Goal: Navigation & Orientation: Find specific page/section

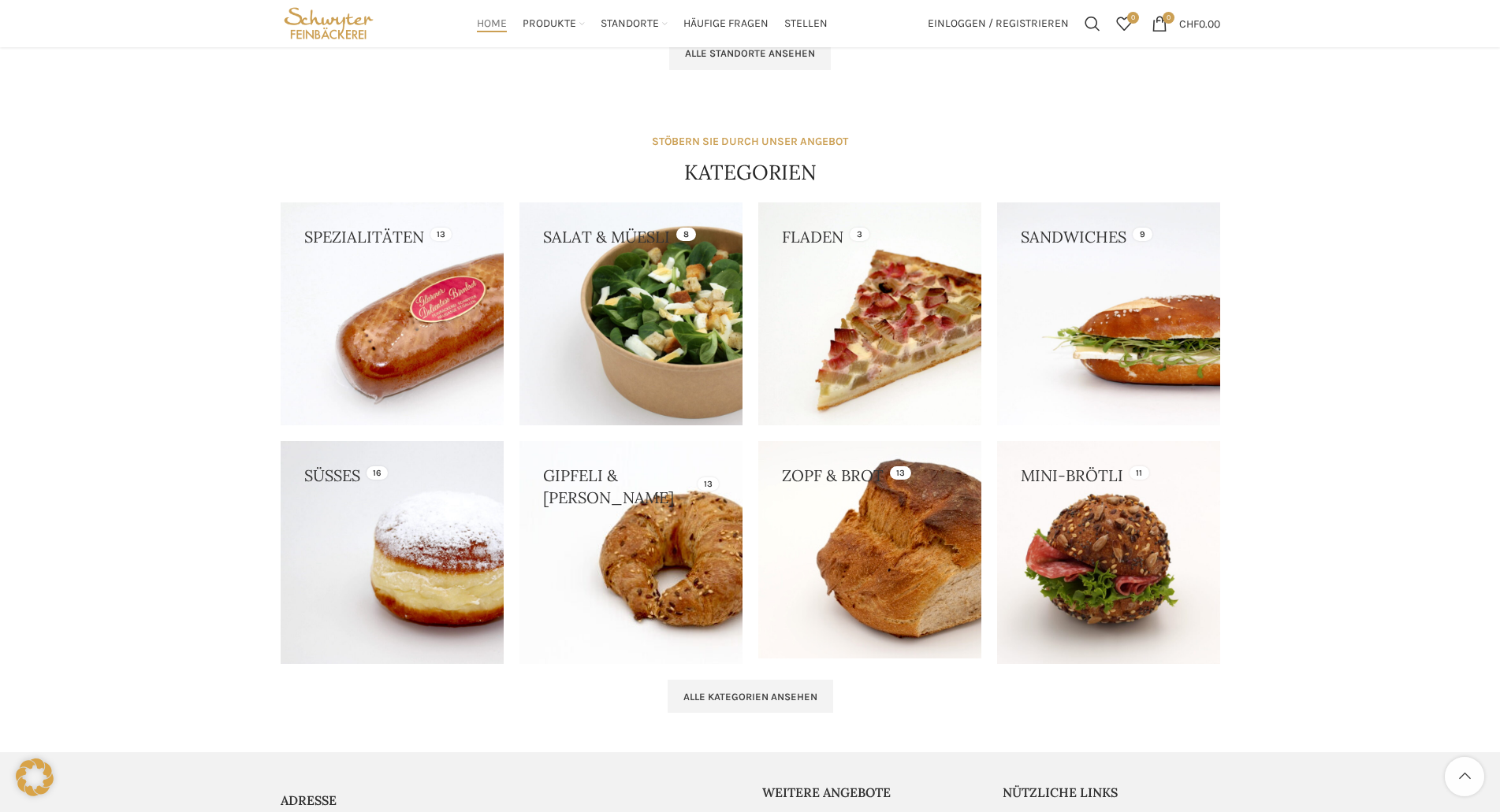
scroll to position [866, 0]
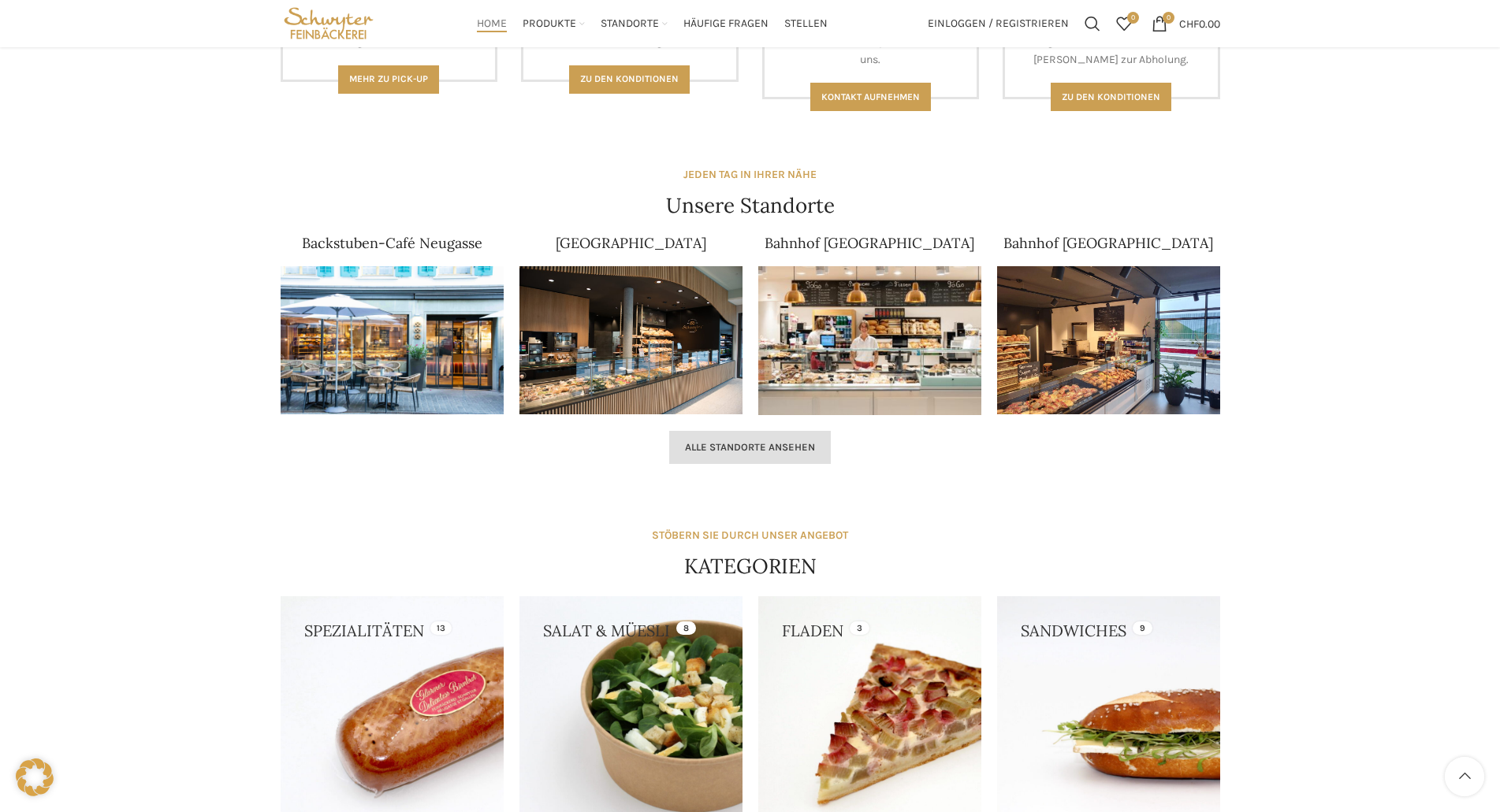
click at [825, 456] on link "Alle Standorte ansehen" at bounding box center [750, 448] width 162 height 33
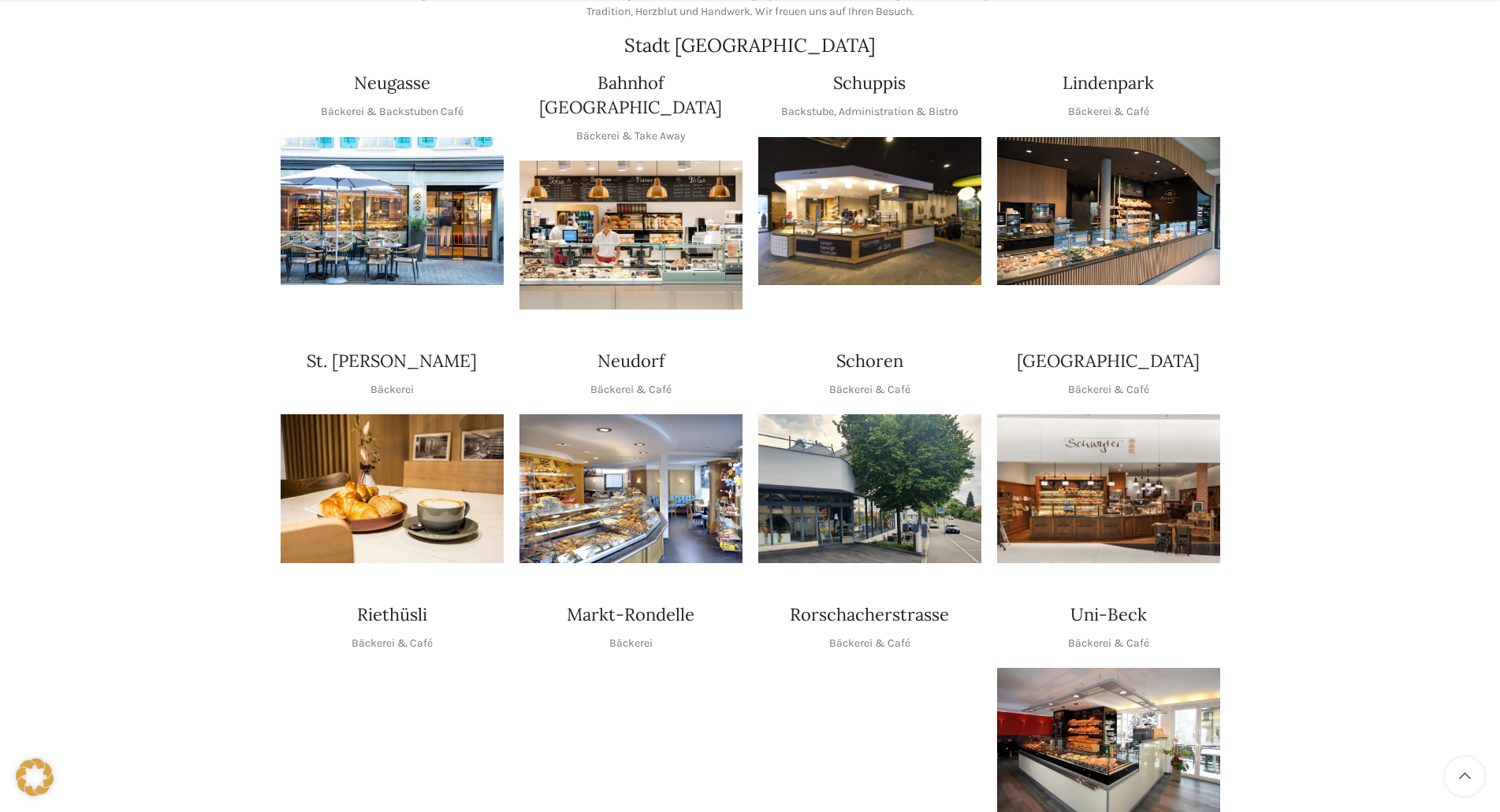
scroll to position [473, 0]
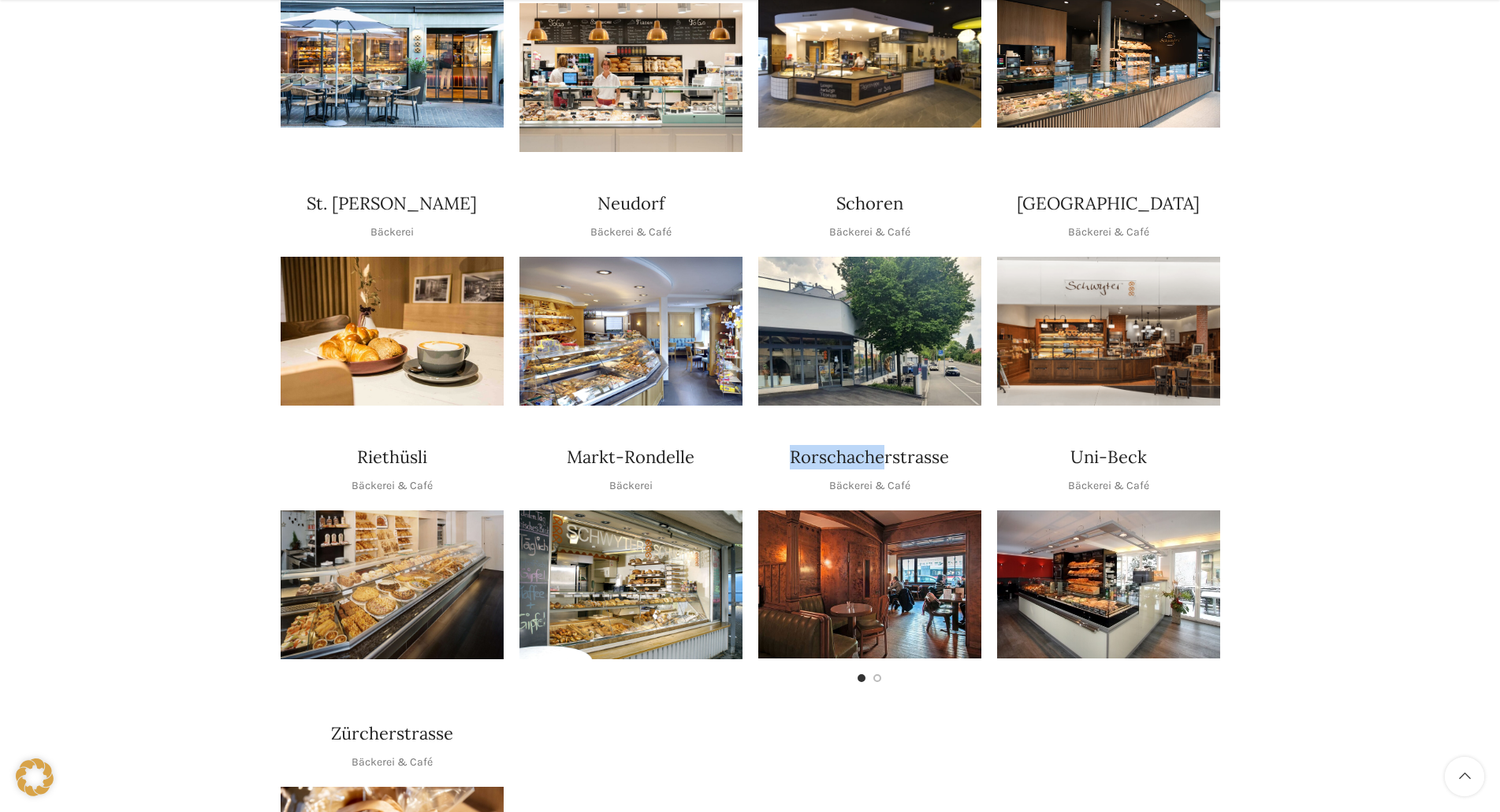
drag, startPoint x: 888, startPoint y: 420, endPoint x: 883, endPoint y: 429, distance: 10.3
click at [887, 437] on div "Rorschacherstrasse Bäckerei & Café" at bounding box center [869, 564] width 239 height 253
click at [875, 535] on img "1 / 2" at bounding box center [869, 585] width 223 height 148
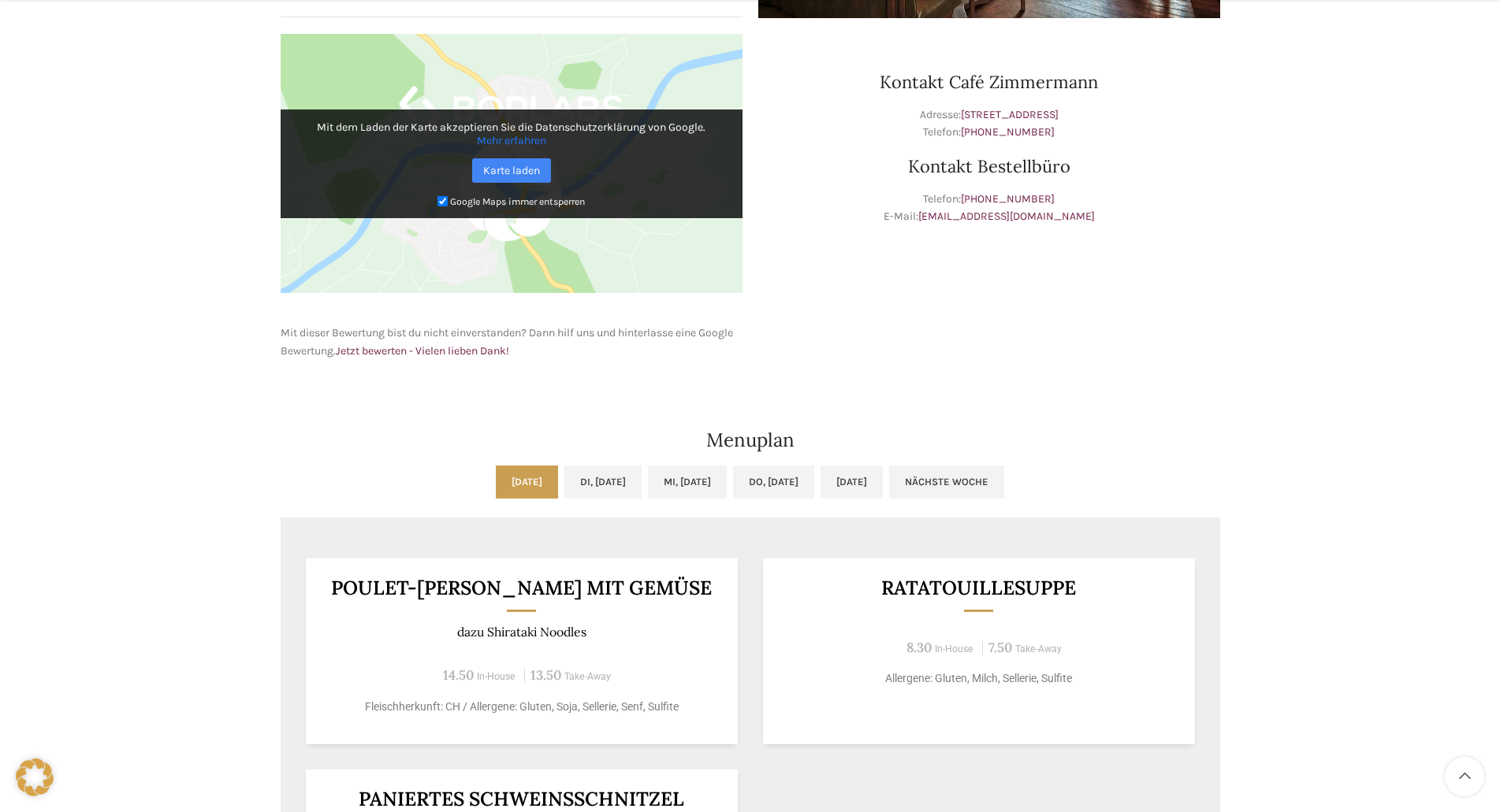
scroll to position [709, 0]
